Goal: Transaction & Acquisition: Obtain resource

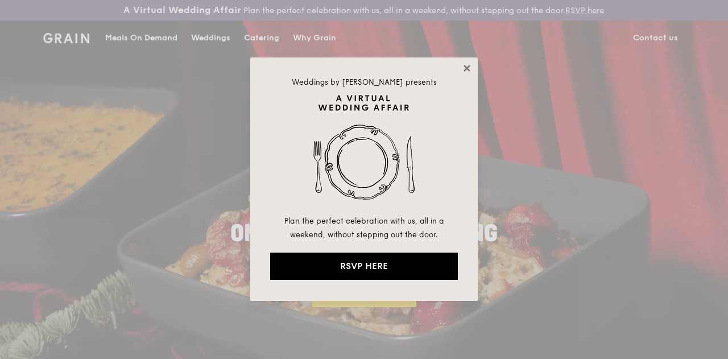
click at [464, 69] on icon at bounding box center [467, 68] width 10 height 10
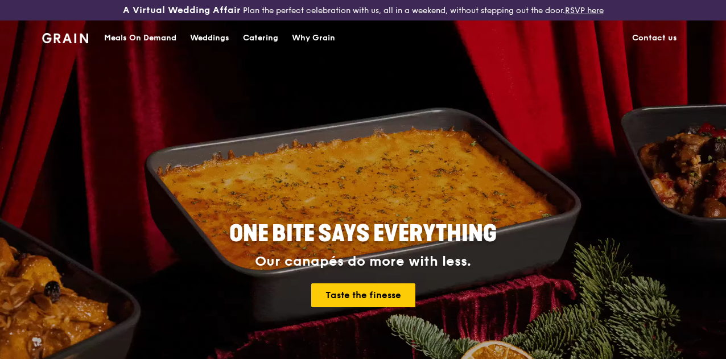
click at [263, 45] on div "Catering" at bounding box center [260, 38] width 35 height 34
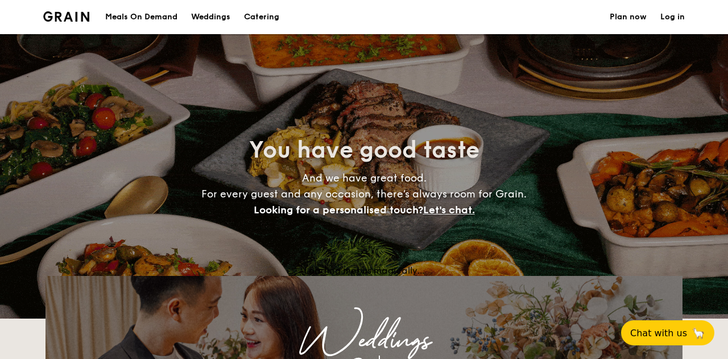
select select
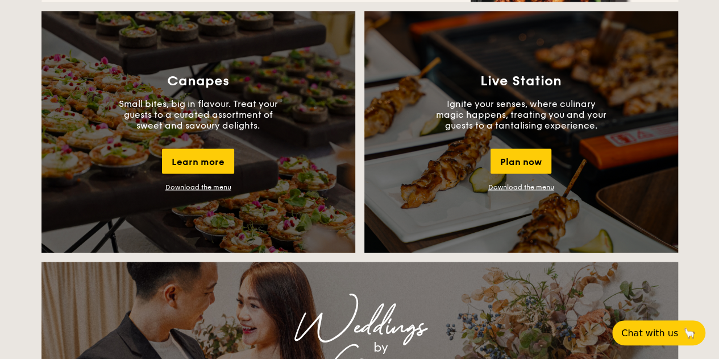
scroll to position [1030, 0]
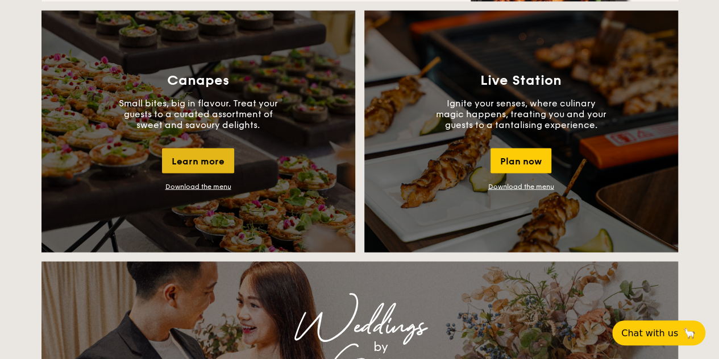
click at [185, 165] on div "Learn more" at bounding box center [198, 160] width 72 height 25
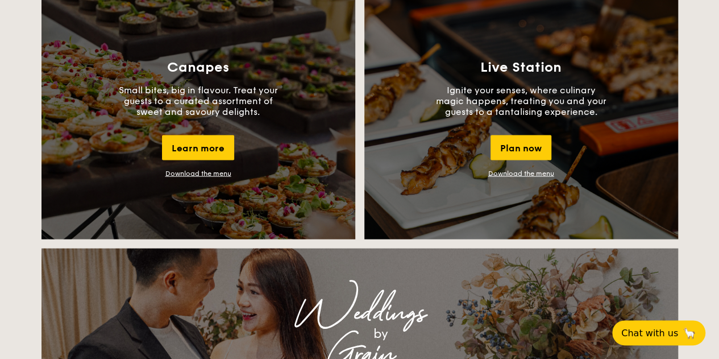
scroll to position [1045, 0]
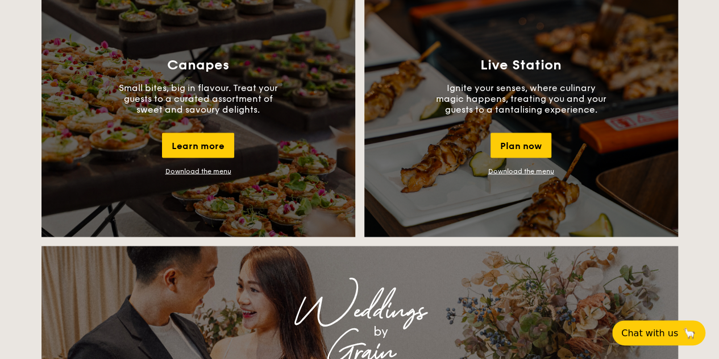
click at [210, 175] on link "Download the menu" at bounding box center [198, 171] width 66 height 8
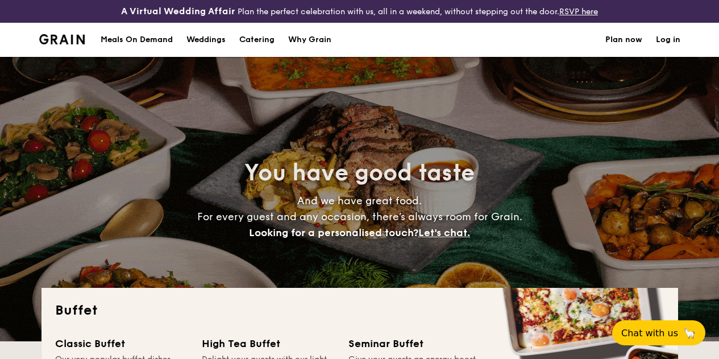
select select
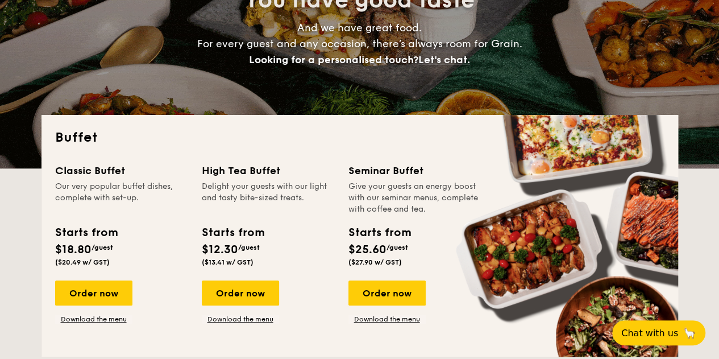
scroll to position [189, 0]
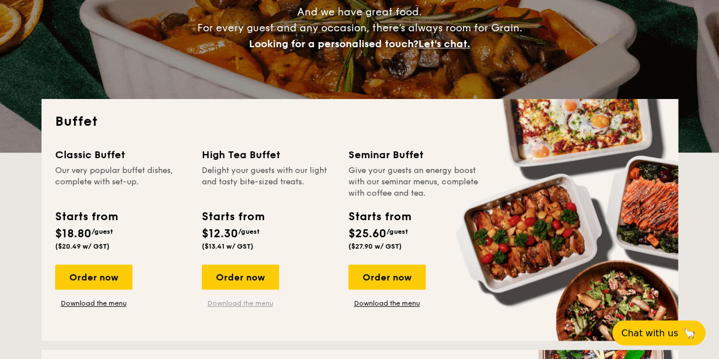
click at [250, 308] on link "Download the menu" at bounding box center [240, 303] width 77 height 9
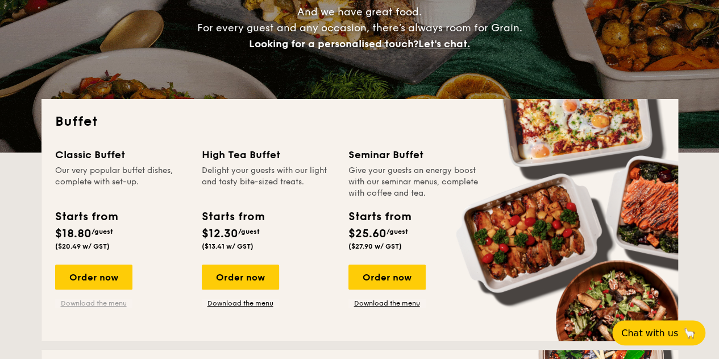
click at [100, 308] on link "Download the menu" at bounding box center [93, 303] width 77 height 9
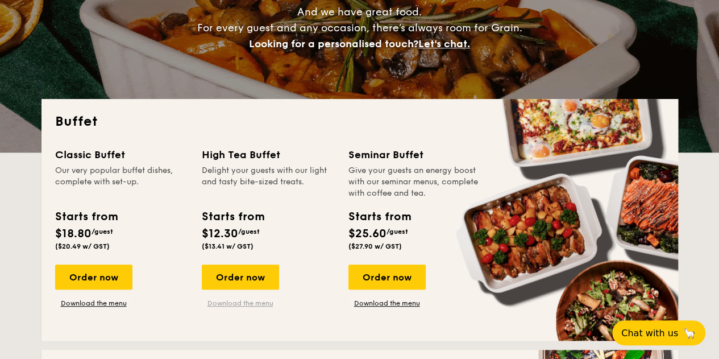
click at [244, 308] on link "Download the menu" at bounding box center [240, 303] width 77 height 9
